Goal: Task Accomplishment & Management: Manage account settings

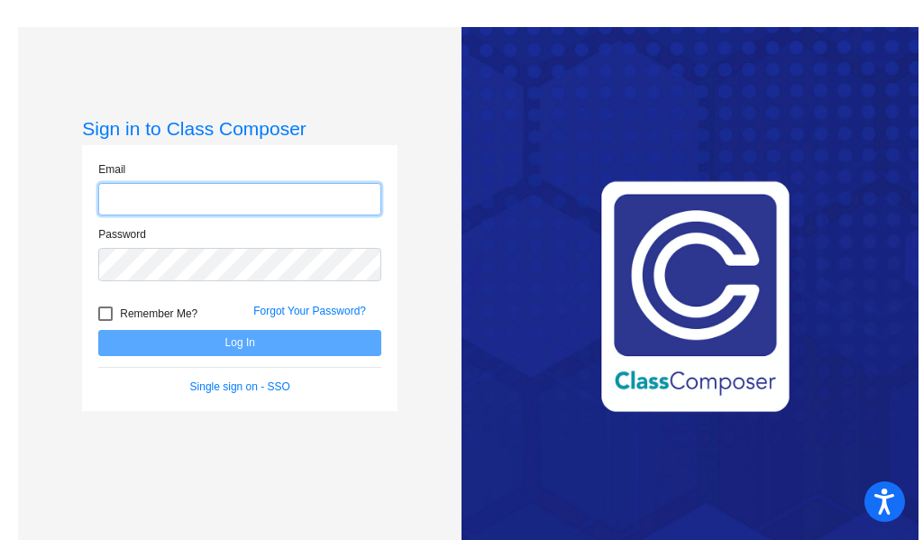
type input "[EMAIL_ADDRESS][DOMAIN_NAME]"
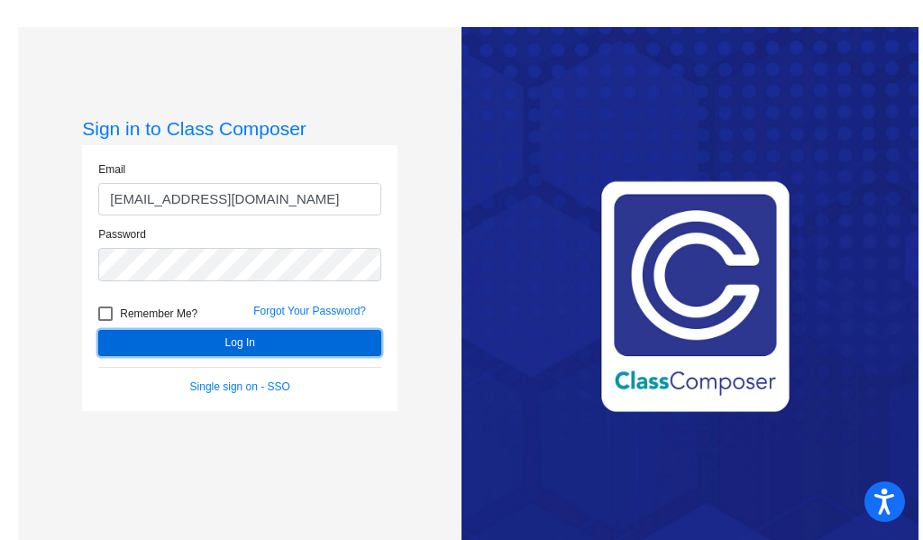
click at [263, 347] on button "Log In" at bounding box center [239, 343] width 283 height 26
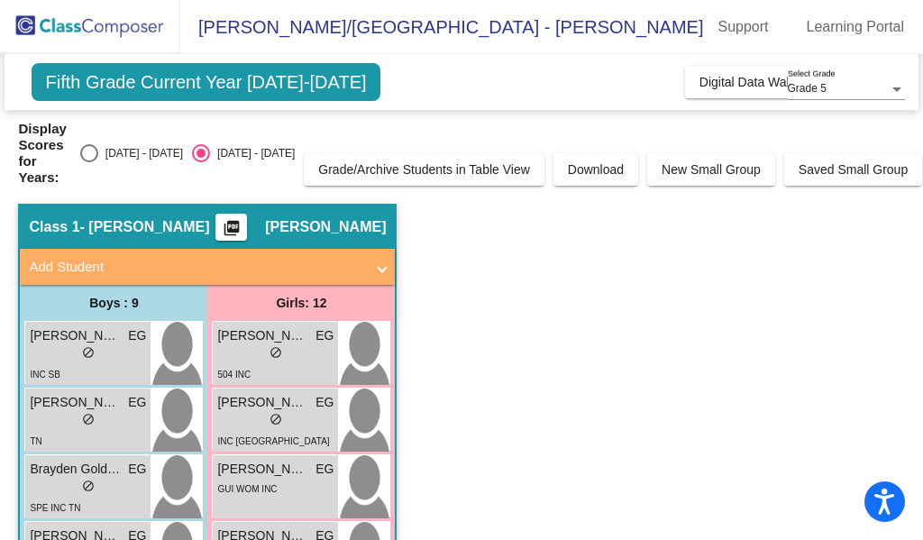
click at [141, 152] on div "[DATE] - [DATE]" at bounding box center [140, 153] width 85 height 16
click at [89, 162] on input "[DATE] - [DATE]" at bounding box center [88, 162] width 1 height 1
radio input "true"
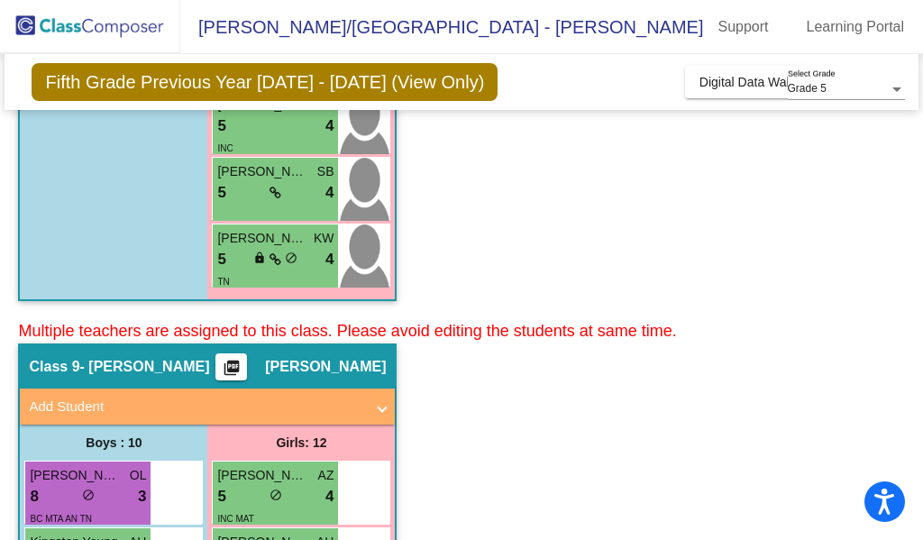
scroll to position [647, 0]
